Goal: Transaction & Acquisition: Purchase product/service

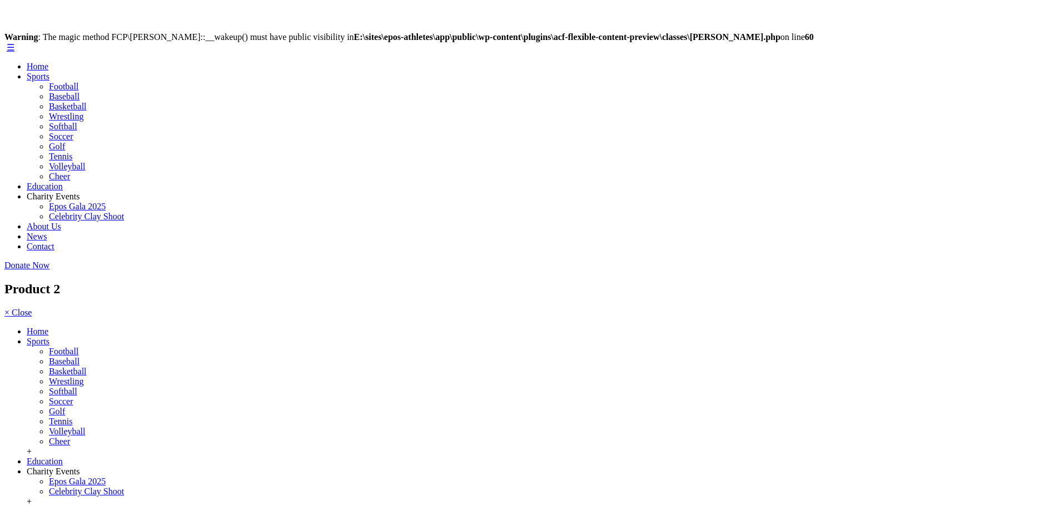
scroll to position [222, 0]
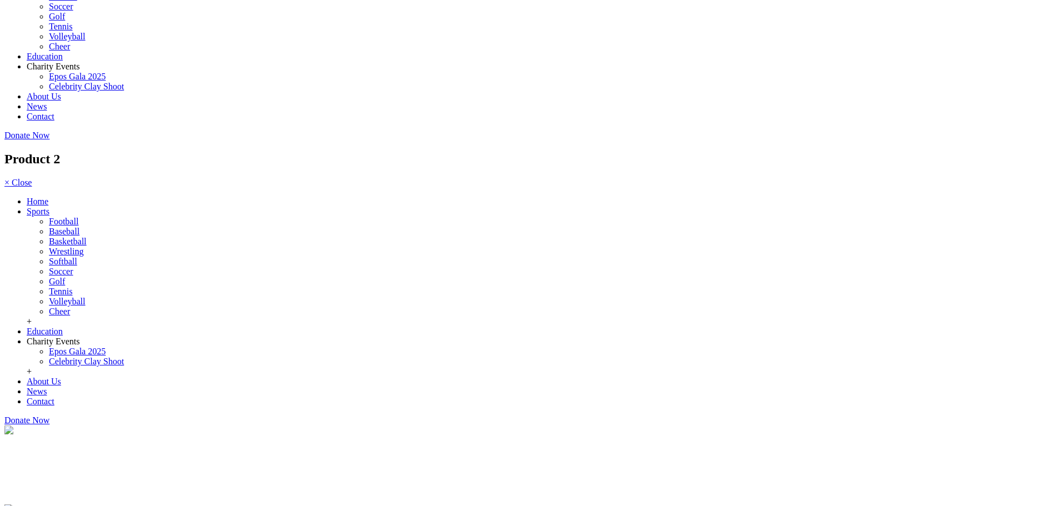
scroll to position [130, 0]
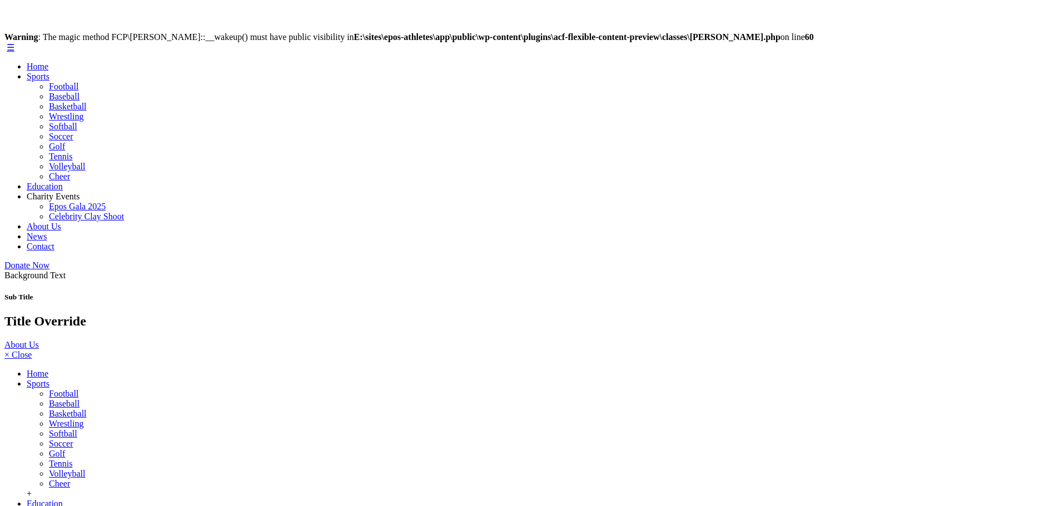
click at [155, 271] on section "Background Text Sub Title Title Override About Us" at bounding box center [529, 310] width 1050 height 79
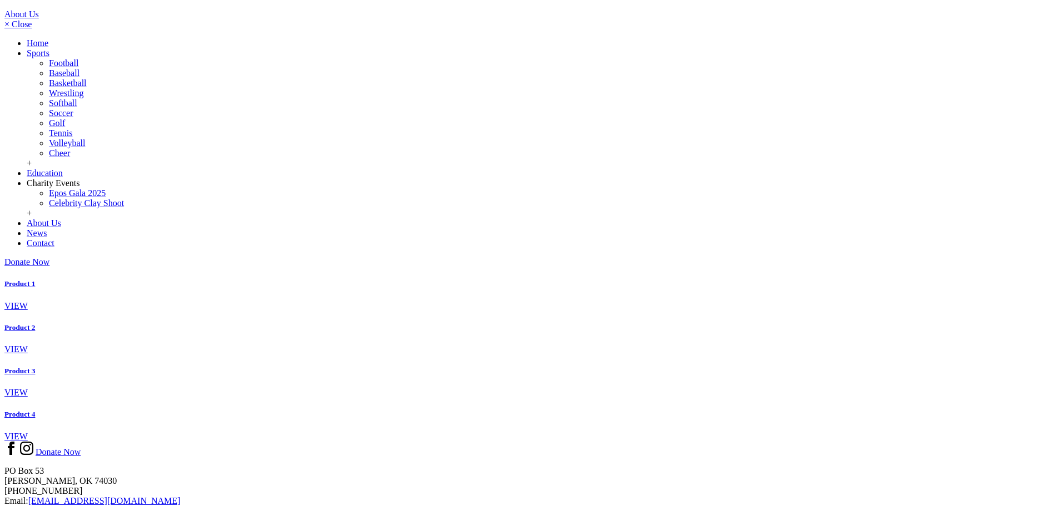
scroll to position [389, 0]
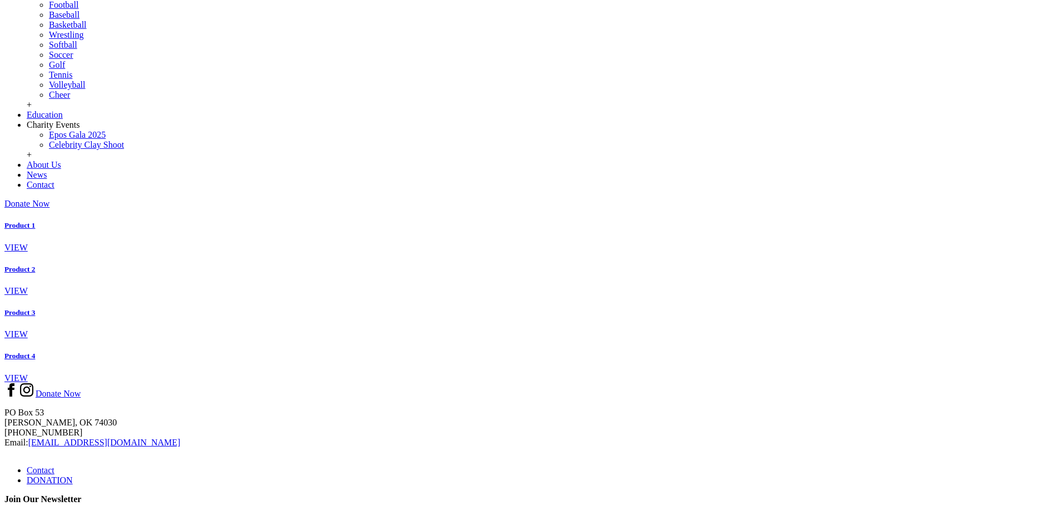
click at [4, 265] on link at bounding box center [4, 265] width 0 height 0
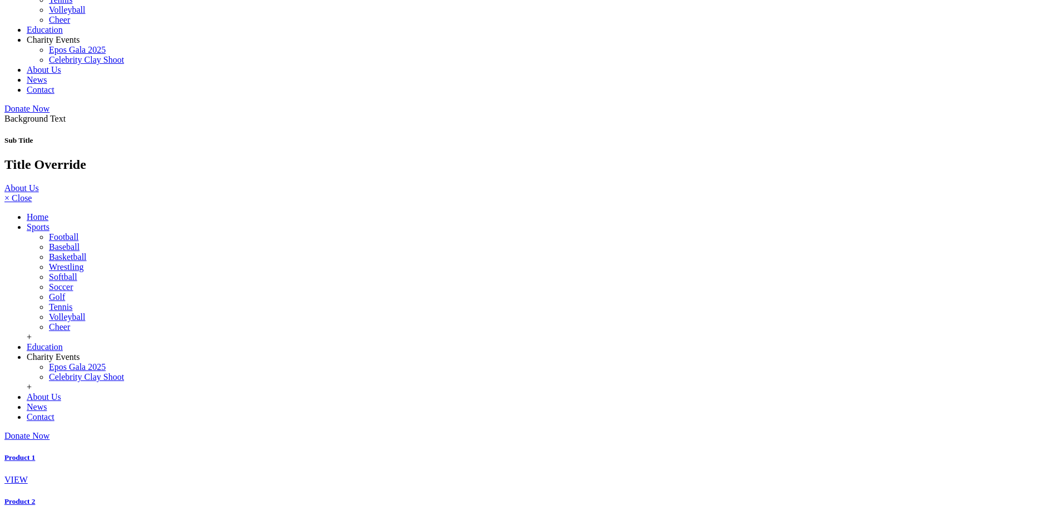
scroll to position [111, 0]
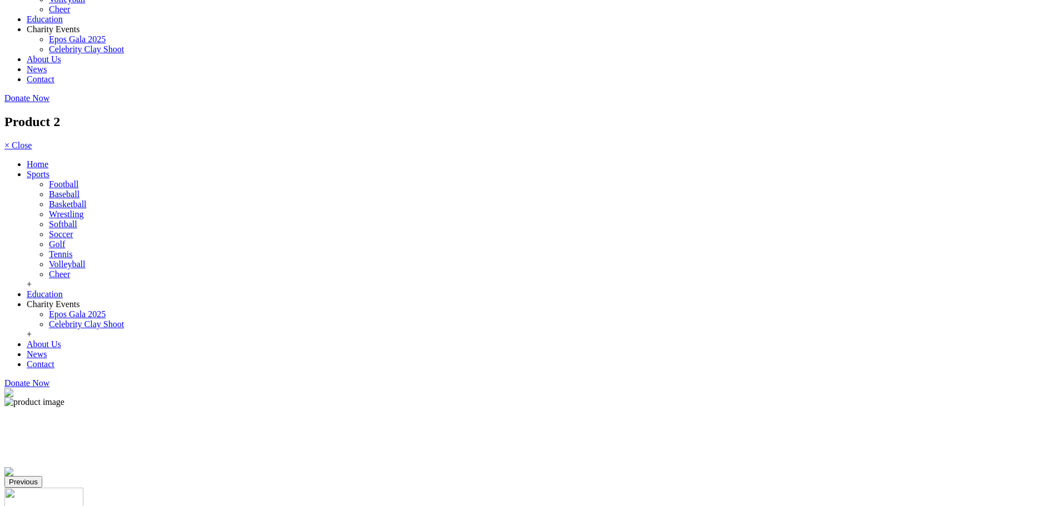
scroll to position [167, 0]
click at [13, 468] on img at bounding box center [8, 472] width 9 height 9
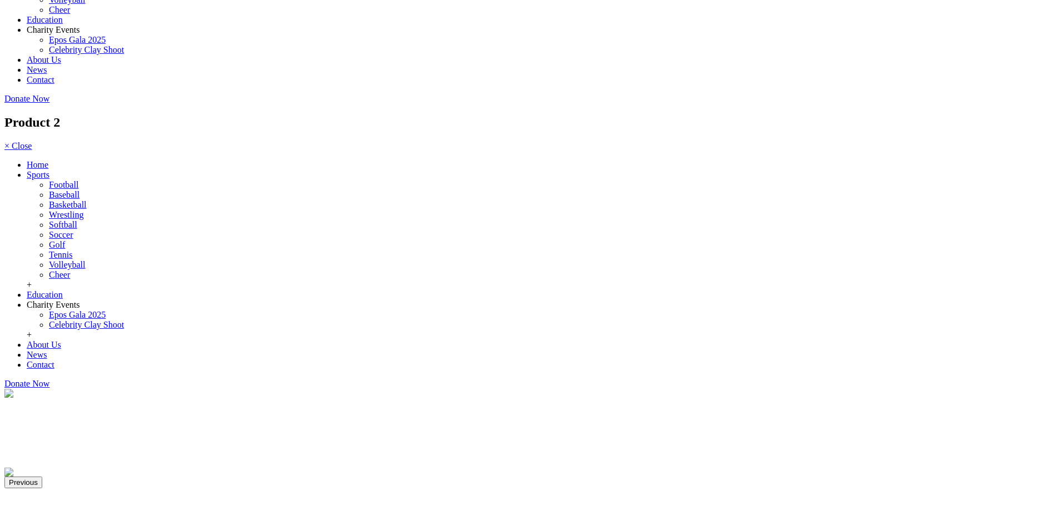
click at [13, 468] on img at bounding box center [8, 472] width 9 height 9
